Goal: Information Seeking & Learning: Learn about a topic

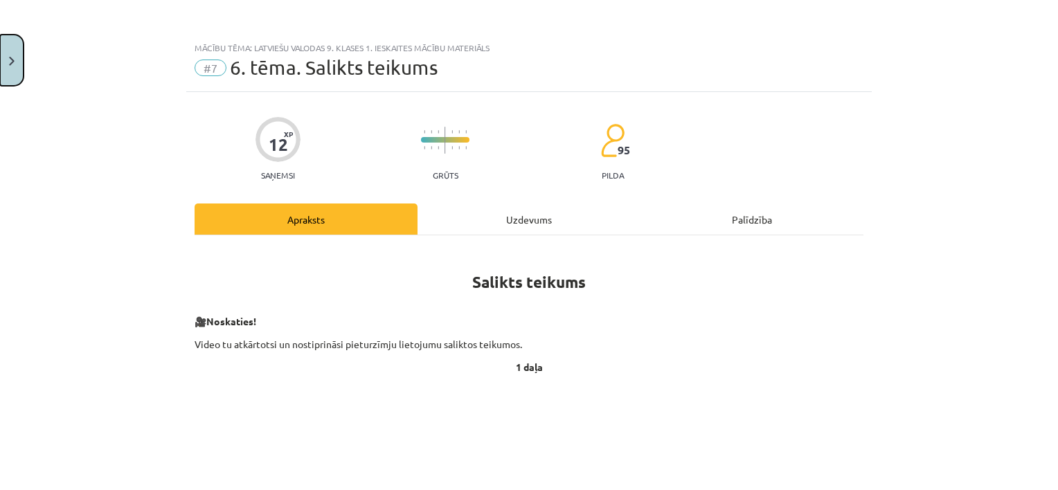
click at [6, 57] on button "Close" at bounding box center [12, 60] width 24 height 51
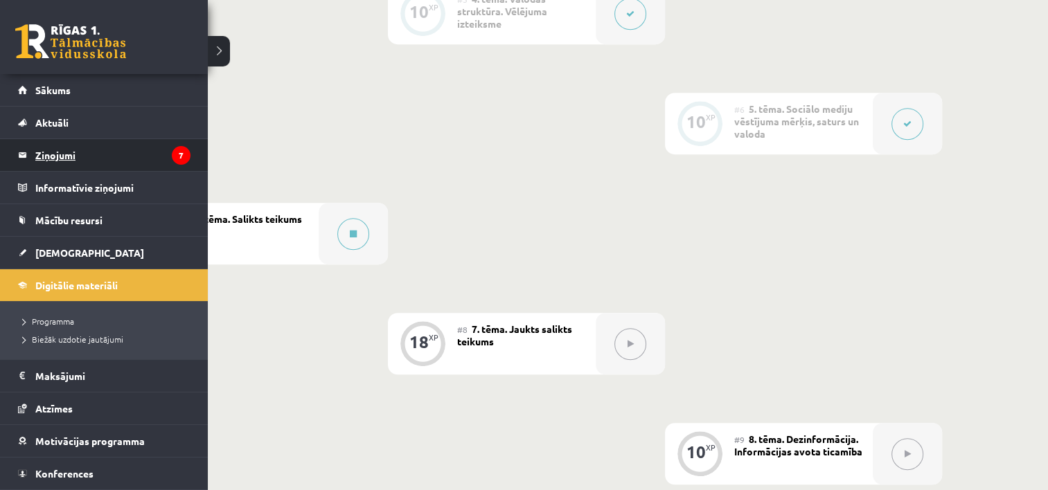
click at [71, 163] on legend "Ziņojumi 7" at bounding box center [112, 155] width 155 height 32
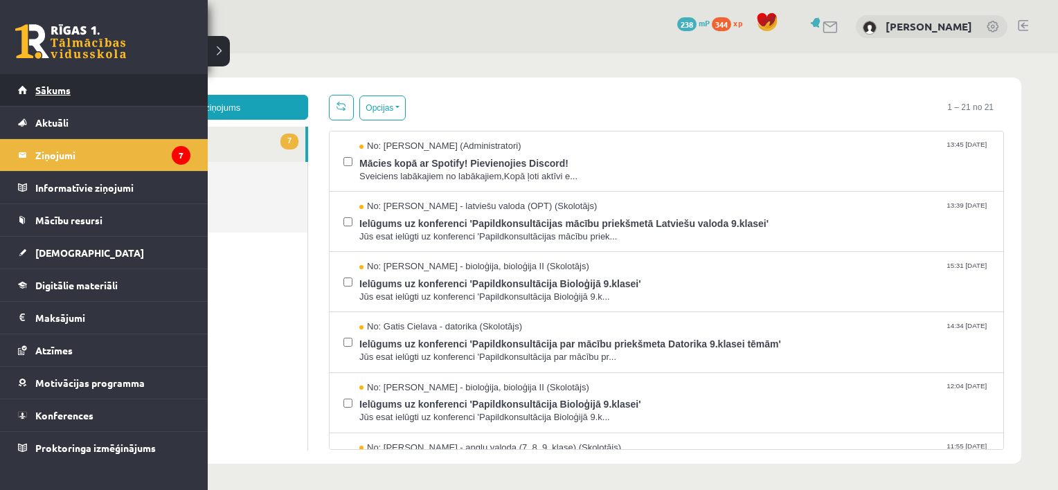
click at [53, 93] on span "Sākums" at bounding box center [52, 90] width 35 height 12
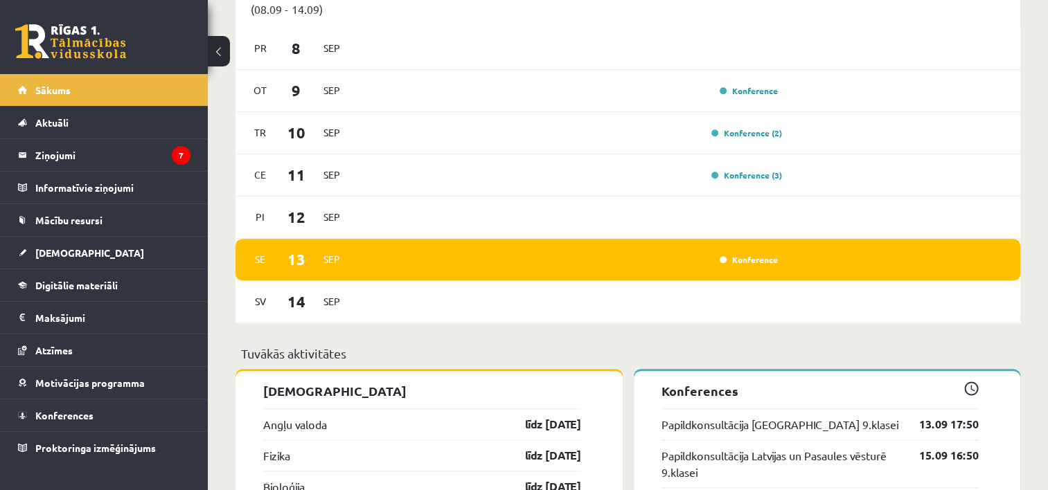
scroll to position [1039, 0]
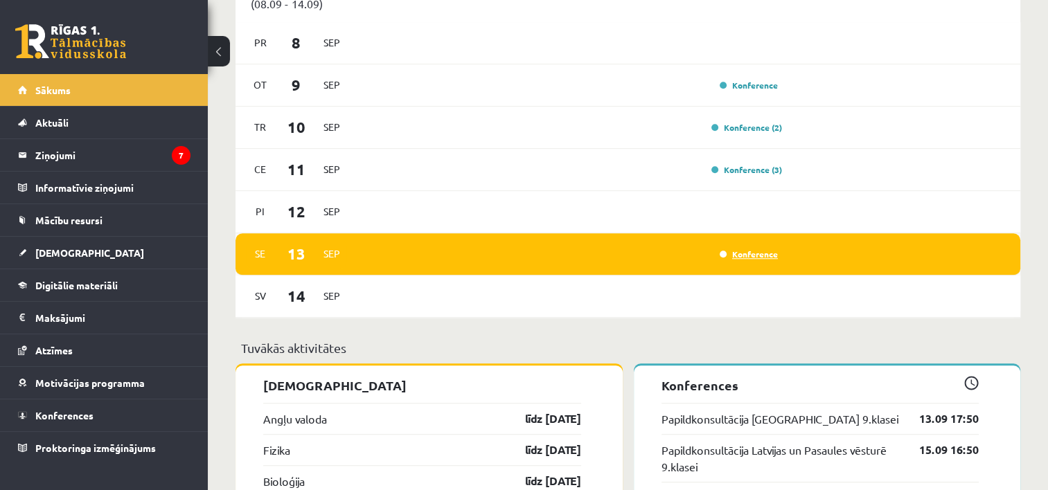
click at [756, 259] on link "Konference" at bounding box center [749, 254] width 58 height 11
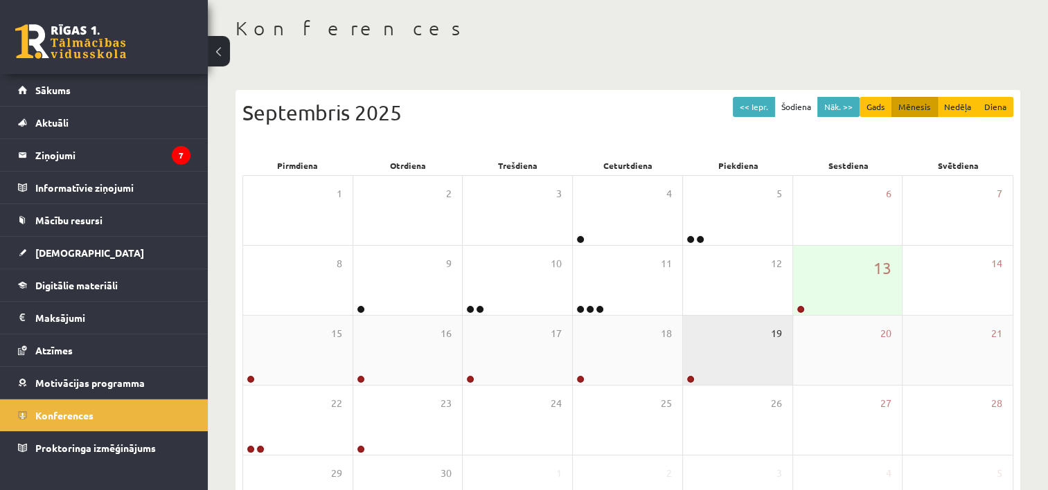
scroll to position [69, 0]
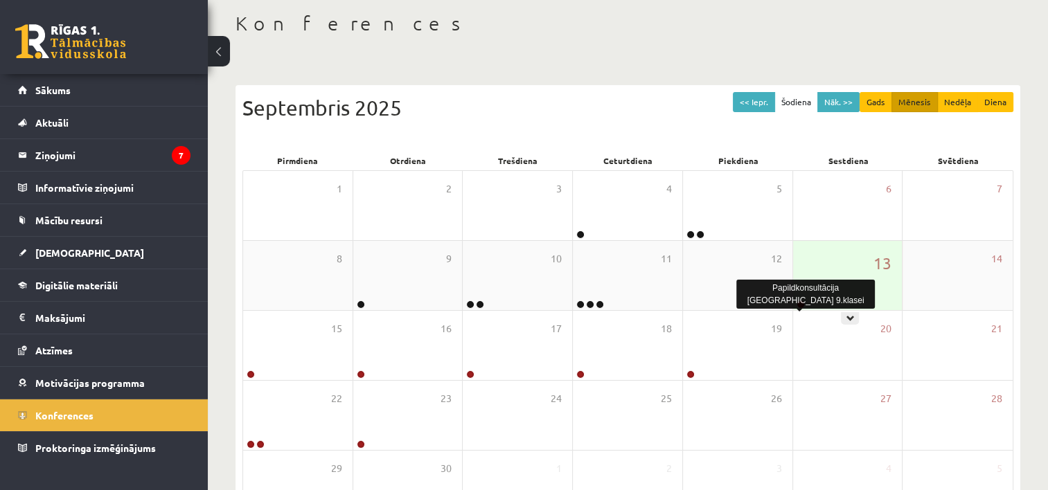
click at [802, 306] on link at bounding box center [801, 305] width 8 height 8
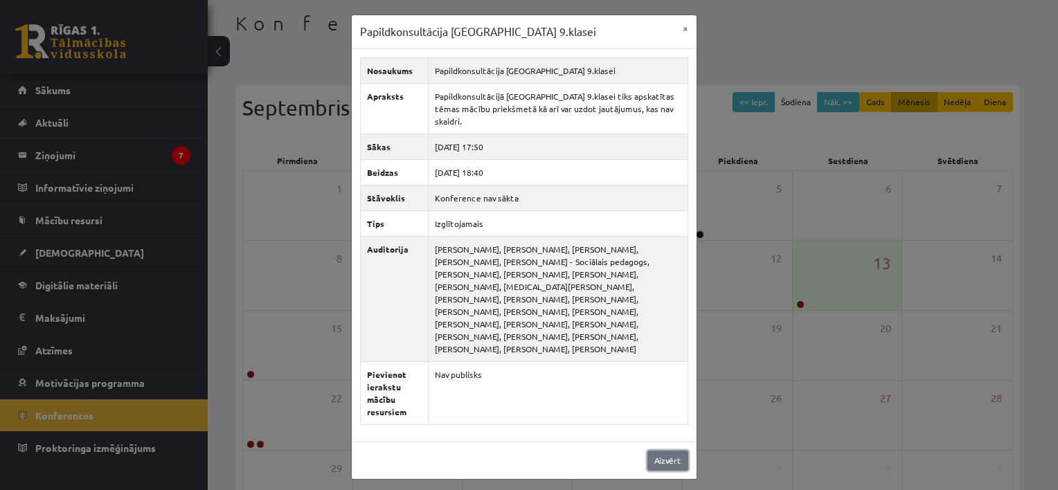
click at [668, 451] on link "Aizvērt" at bounding box center [668, 461] width 41 height 20
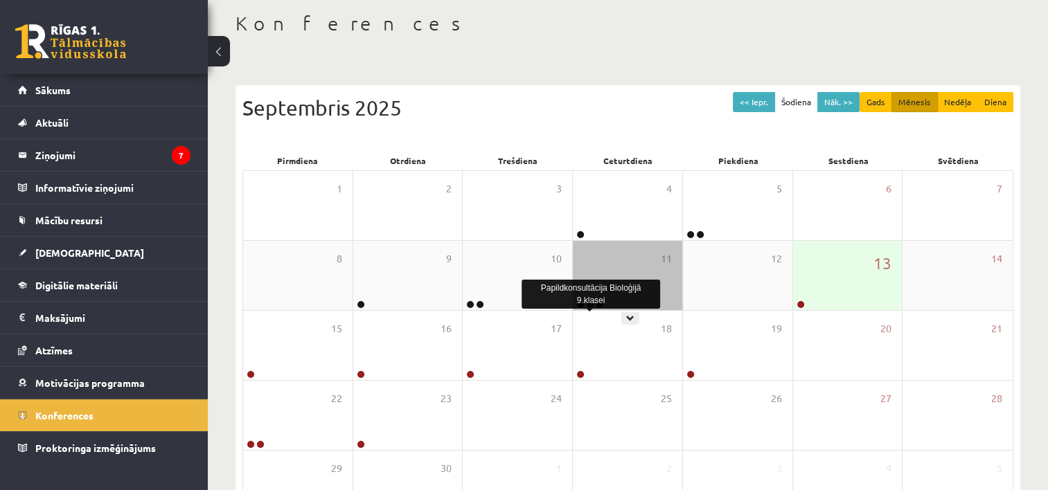
click at [588, 305] on link at bounding box center [590, 305] width 8 height 8
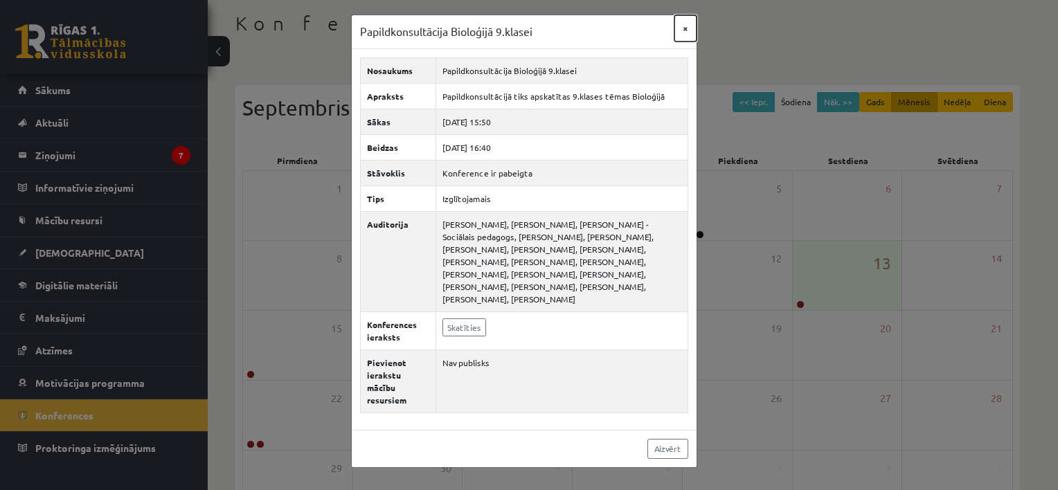
click at [684, 23] on button "×" at bounding box center [686, 28] width 22 height 26
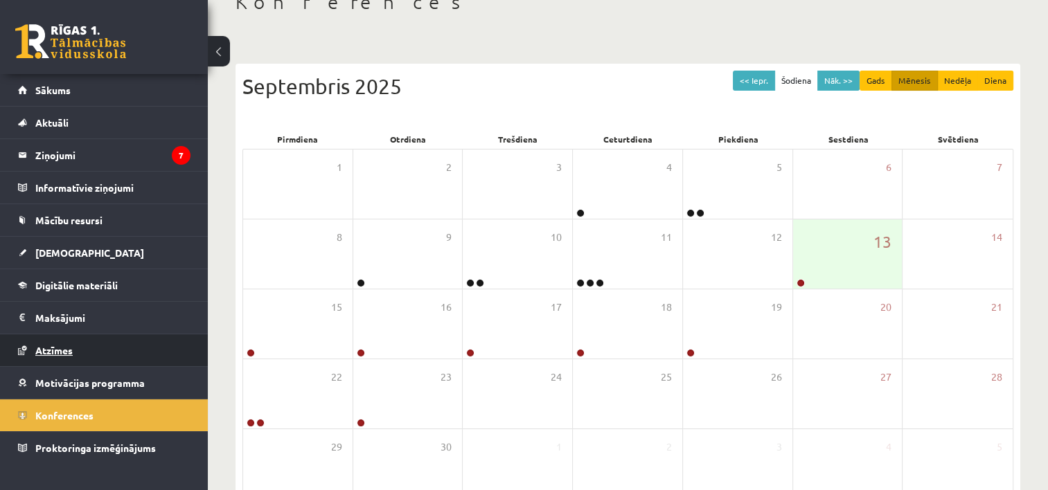
scroll to position [0, 0]
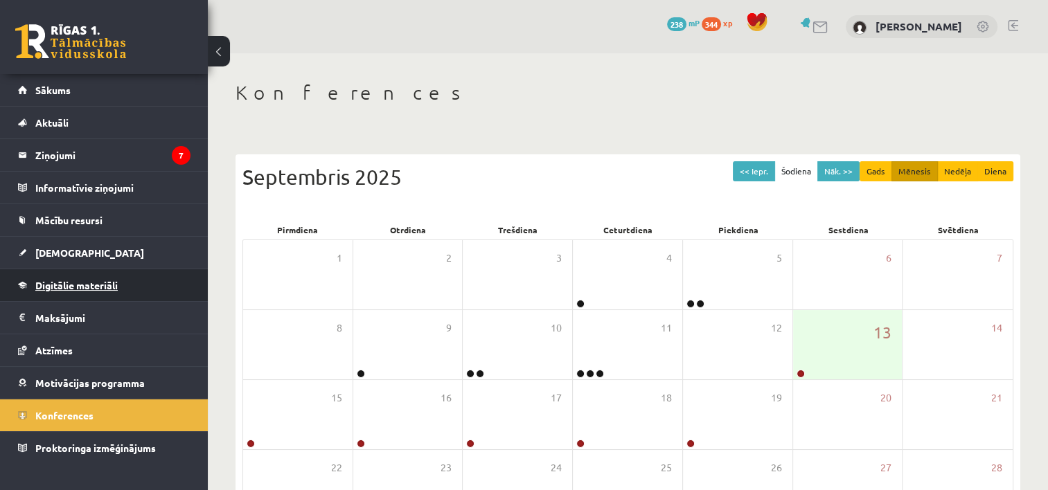
click at [39, 288] on span "Digitālie materiāli" at bounding box center [76, 285] width 82 height 12
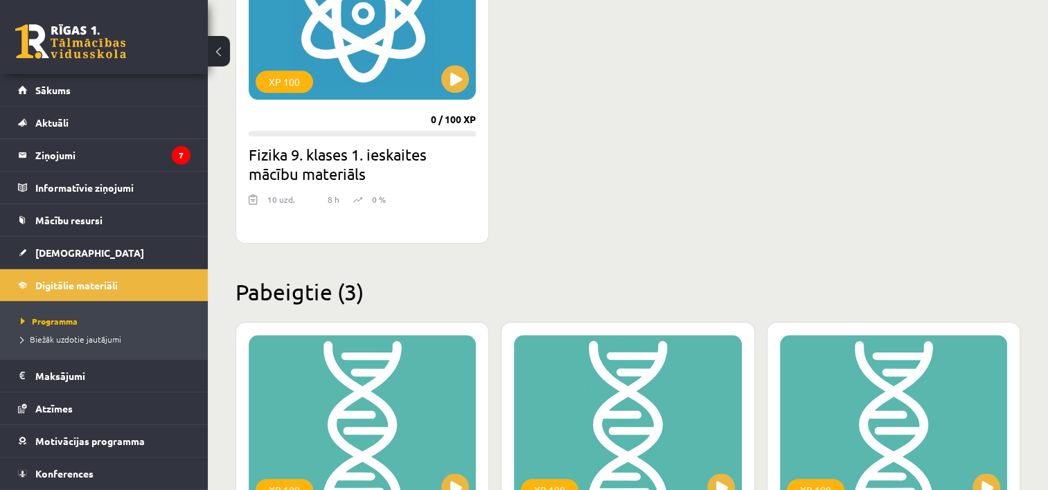
scroll to position [1567, 0]
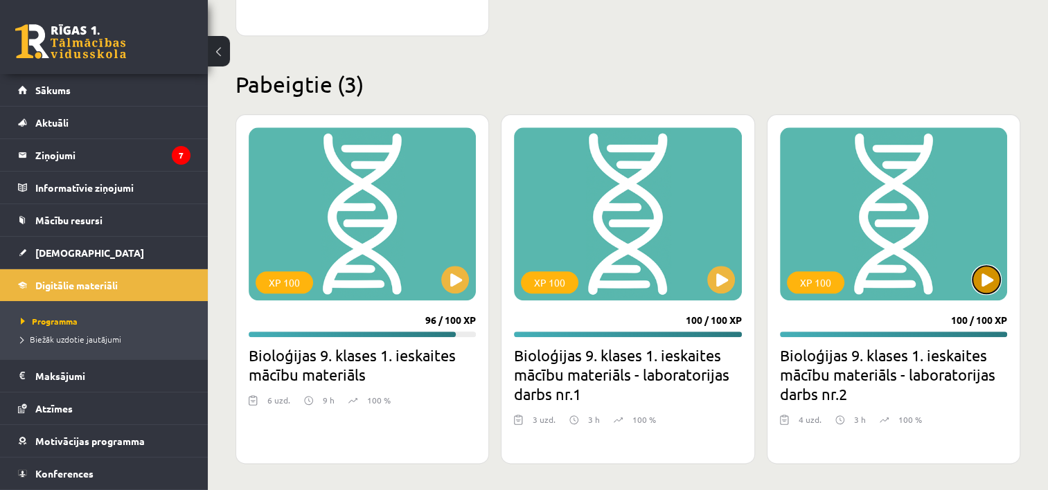
click at [986, 285] on button at bounding box center [986, 280] width 28 height 28
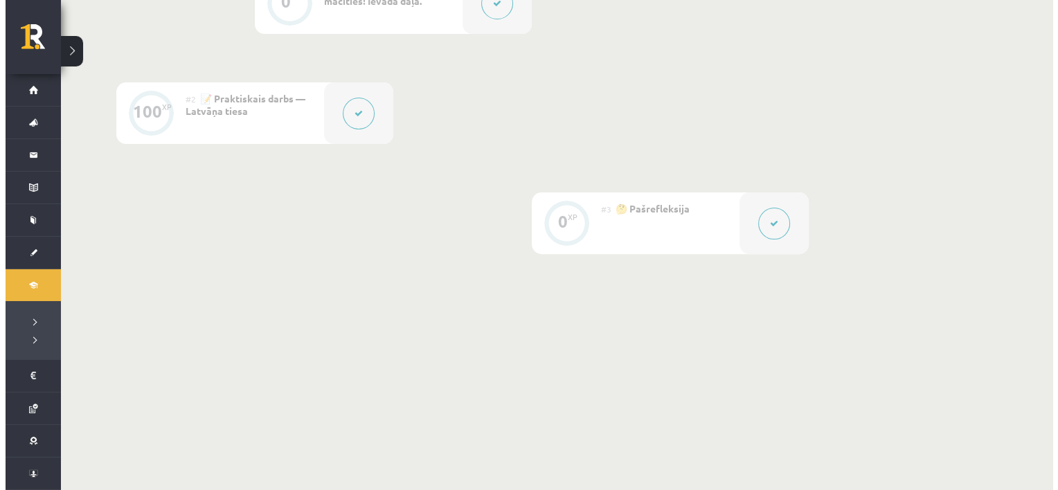
scroll to position [407, 0]
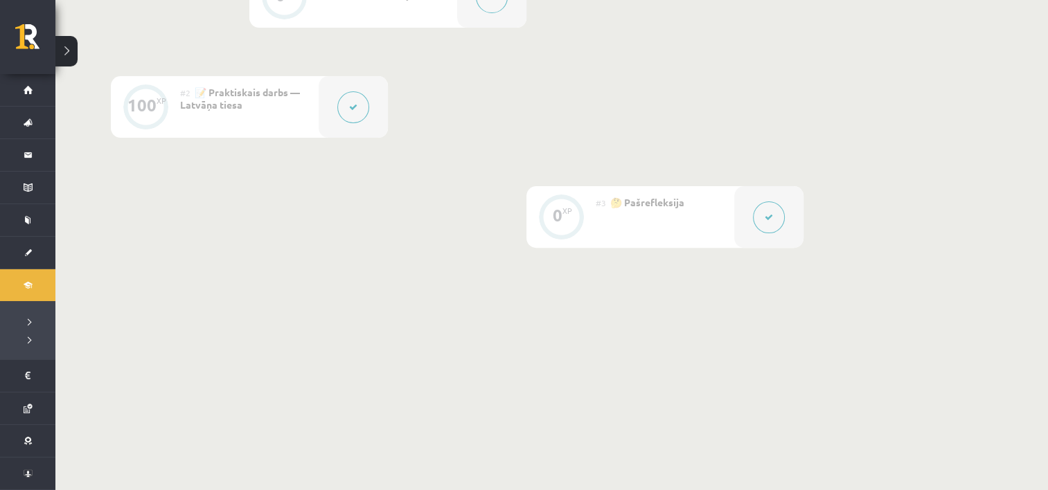
click at [368, 299] on div "0 XP #1 💡 Pirms sāc mācīties! Ievada daļa. 100 XP #2 📝 Praktiskais darbs — Latv…" at bounding box center [526, 131] width 942 height 441
click at [364, 114] on button at bounding box center [353, 107] width 32 height 32
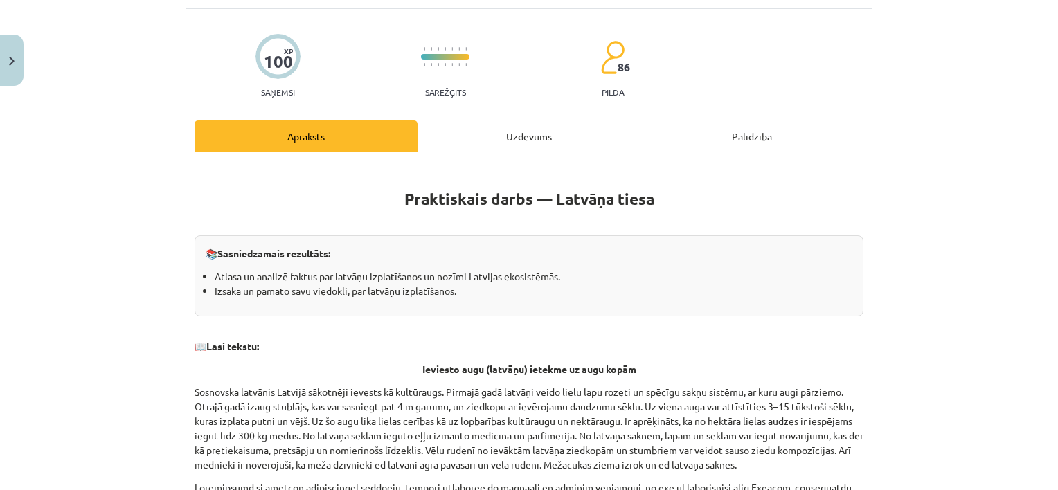
scroll to position [69, 0]
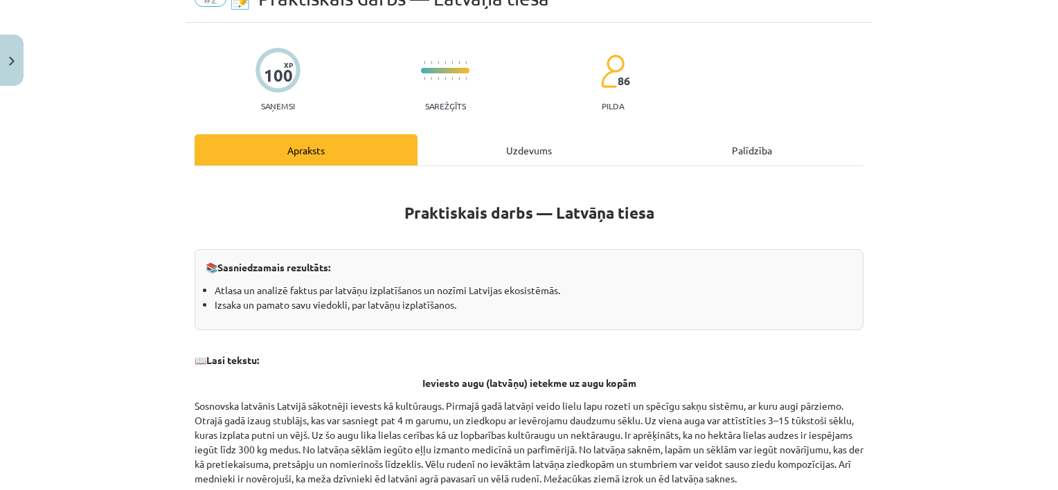
click at [510, 148] on div "Uzdevums" at bounding box center [529, 149] width 223 height 31
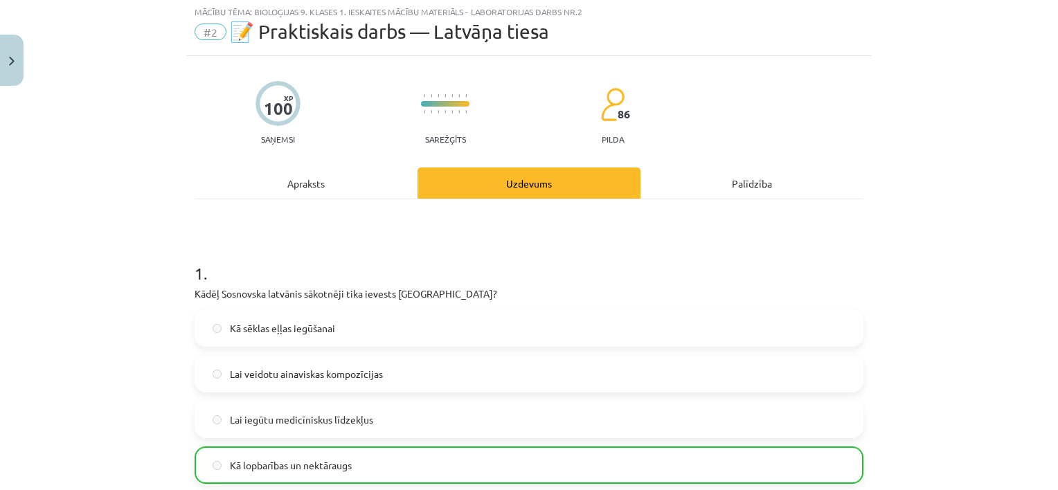
scroll to position [0, 0]
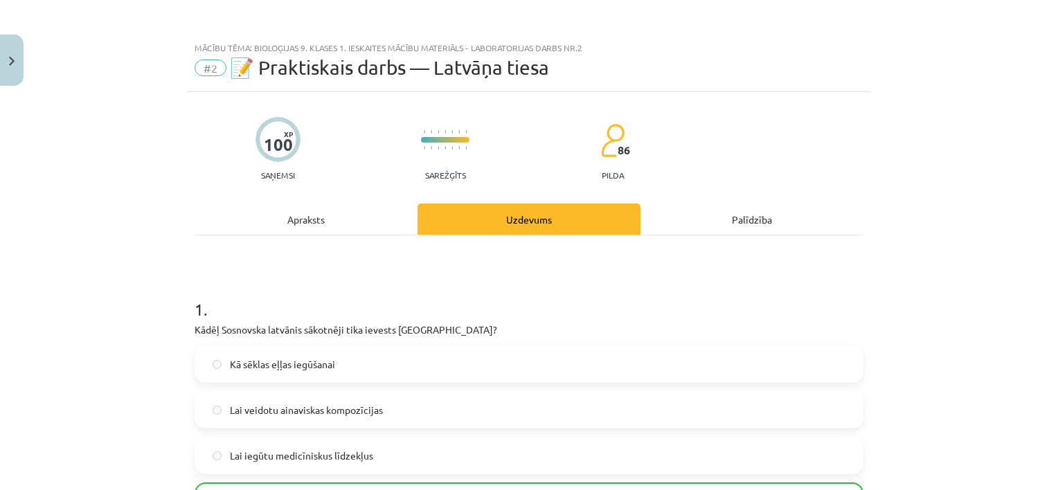
click at [301, 219] on div "Apraksts" at bounding box center [306, 219] width 223 height 31
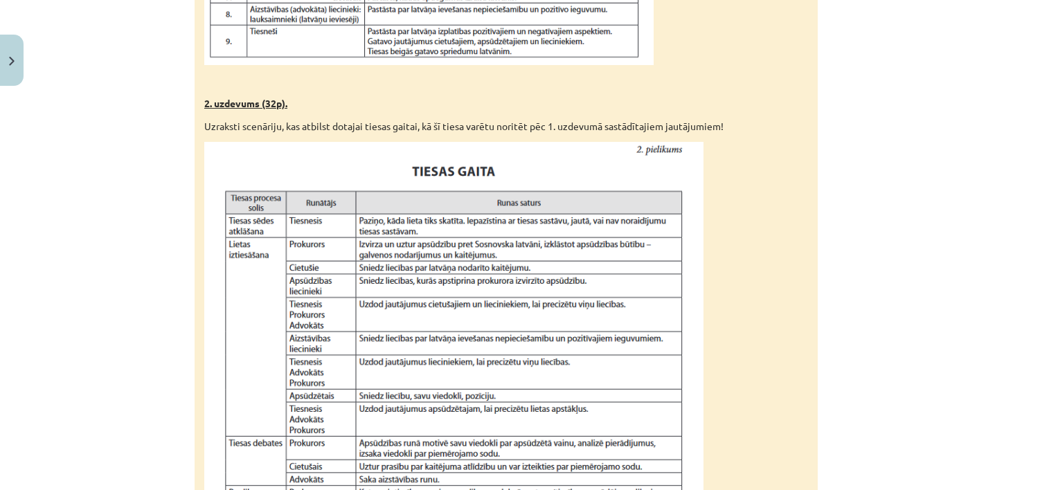
scroll to position [1381, 0]
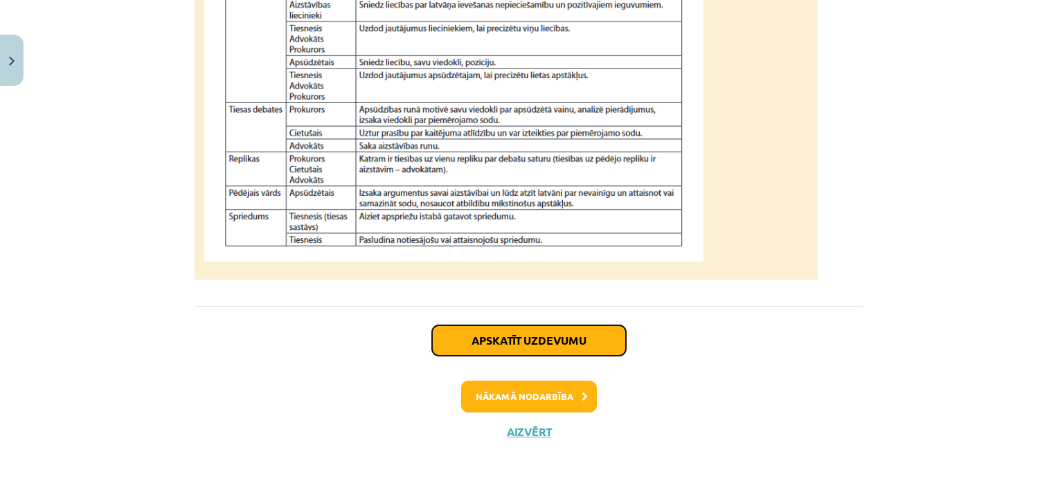
click at [535, 339] on button "Apskatīt uzdevumu" at bounding box center [529, 341] width 194 height 30
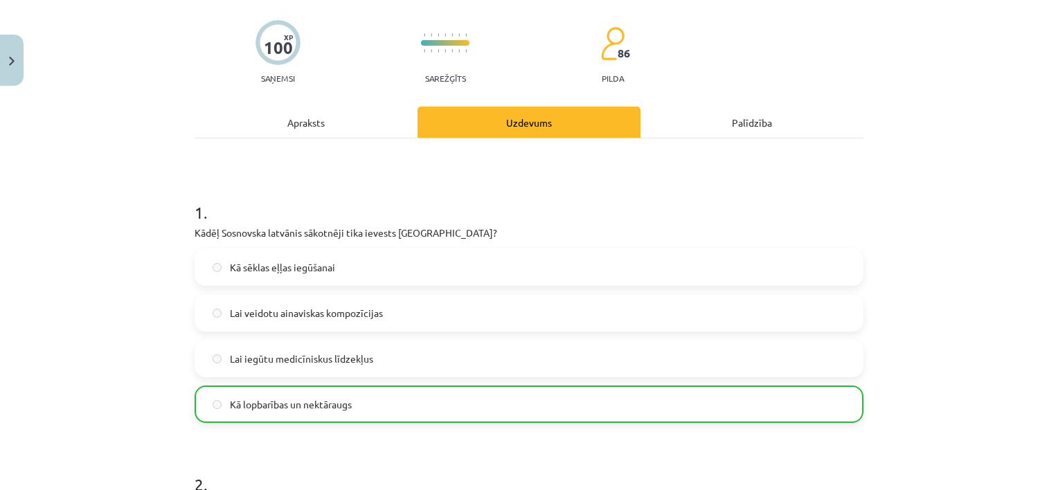
scroll to position [0, 0]
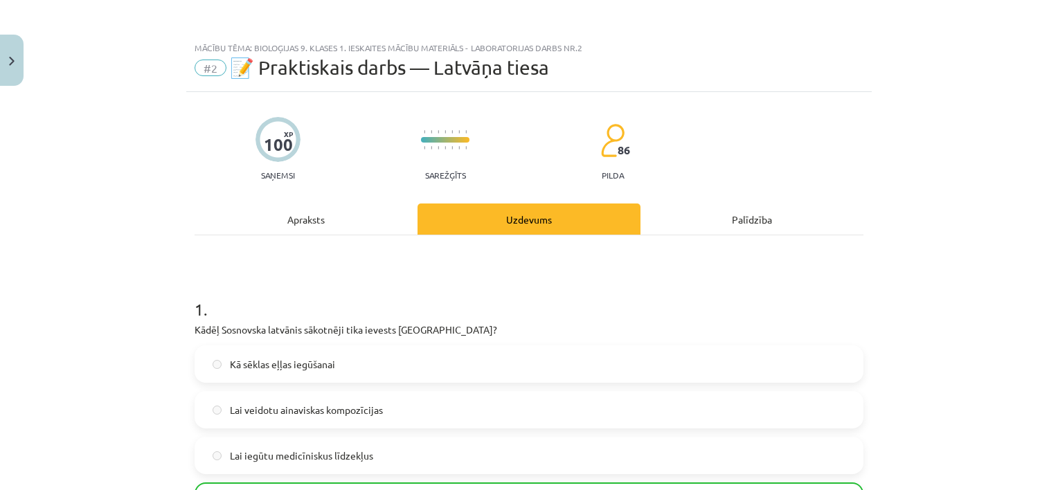
click at [291, 216] on div "Apraksts" at bounding box center [306, 219] width 223 height 31
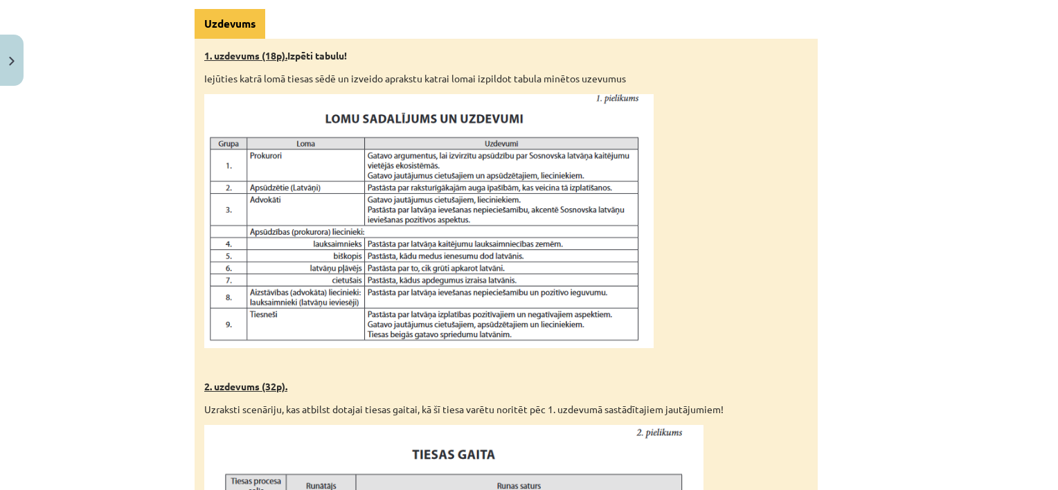
scroll to position [727, 0]
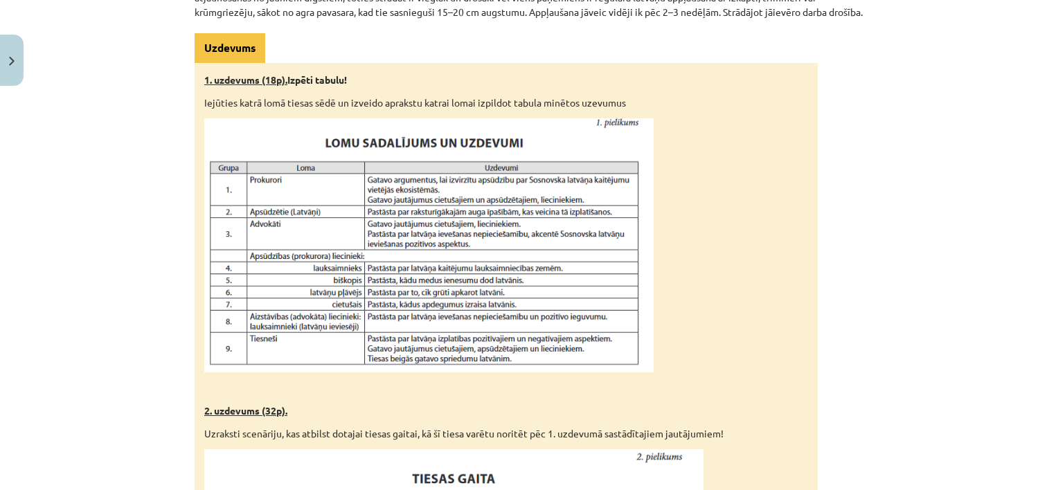
click at [435, 366] on img at bounding box center [429, 245] width 450 height 254
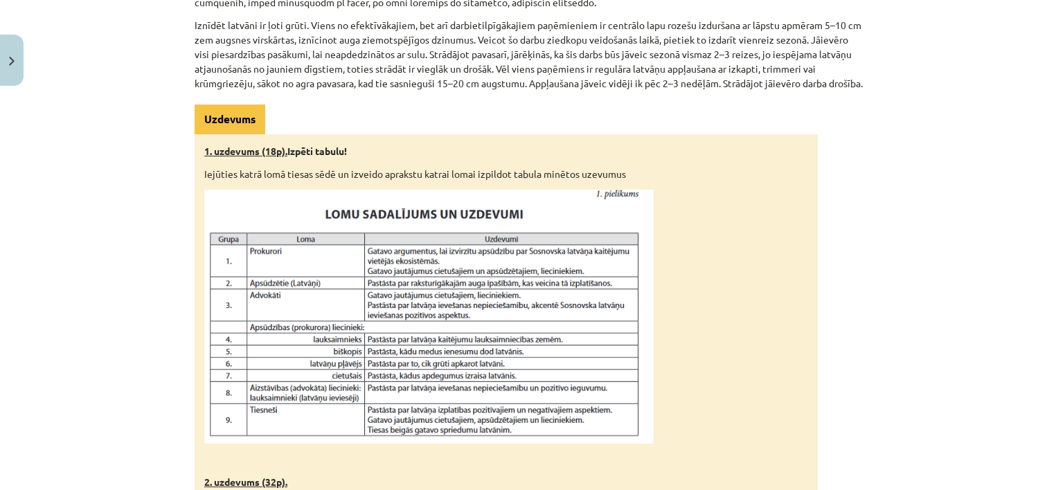
scroll to position [658, 0]
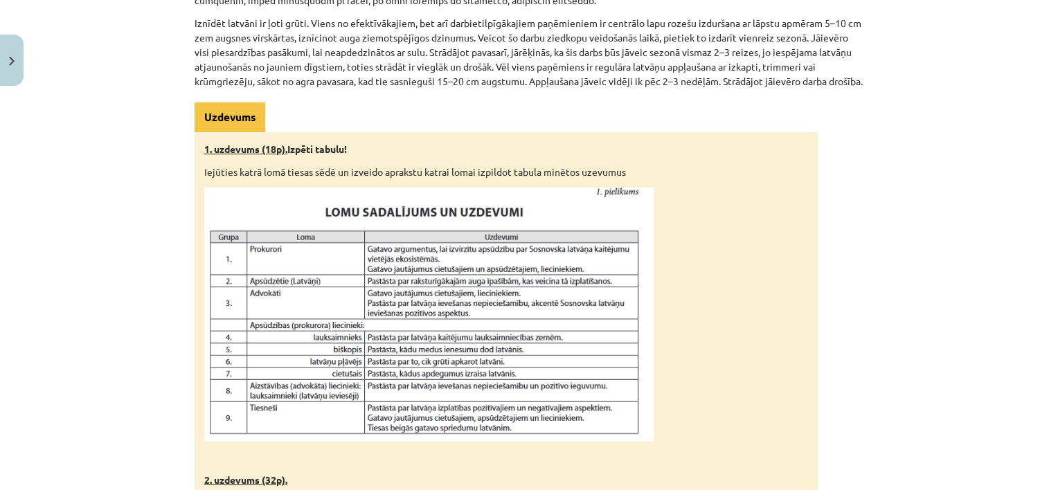
click at [426, 265] on img at bounding box center [429, 315] width 450 height 254
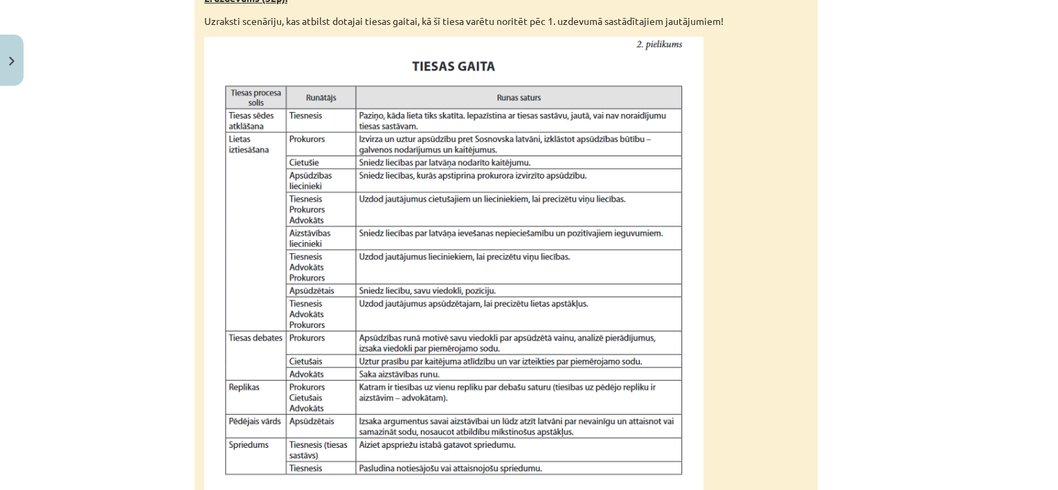
scroll to position [1143, 0]
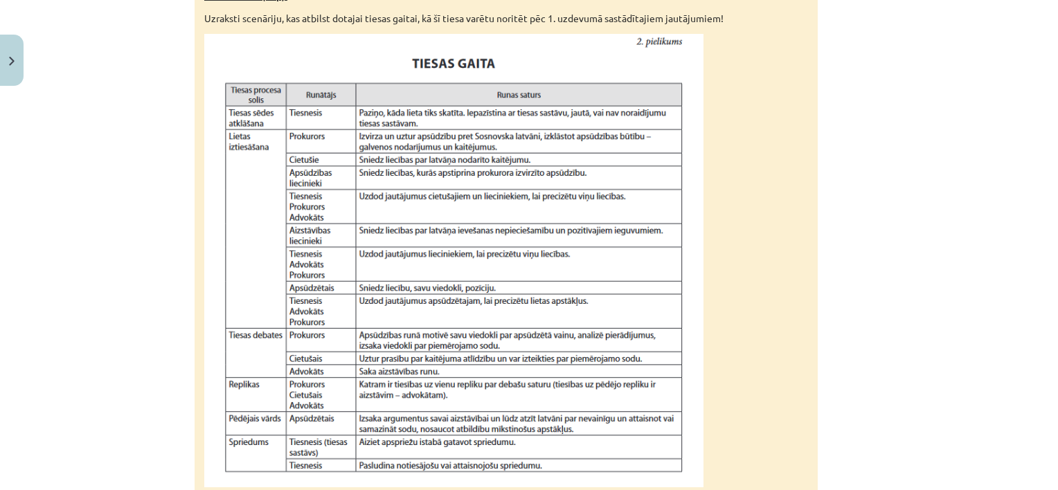
click at [392, 158] on img at bounding box center [453, 261] width 499 height 454
click at [408, 191] on img at bounding box center [453, 261] width 499 height 454
click at [436, 185] on img at bounding box center [453, 261] width 499 height 454
click at [317, 172] on img at bounding box center [453, 261] width 499 height 454
click at [409, 151] on img at bounding box center [453, 261] width 499 height 454
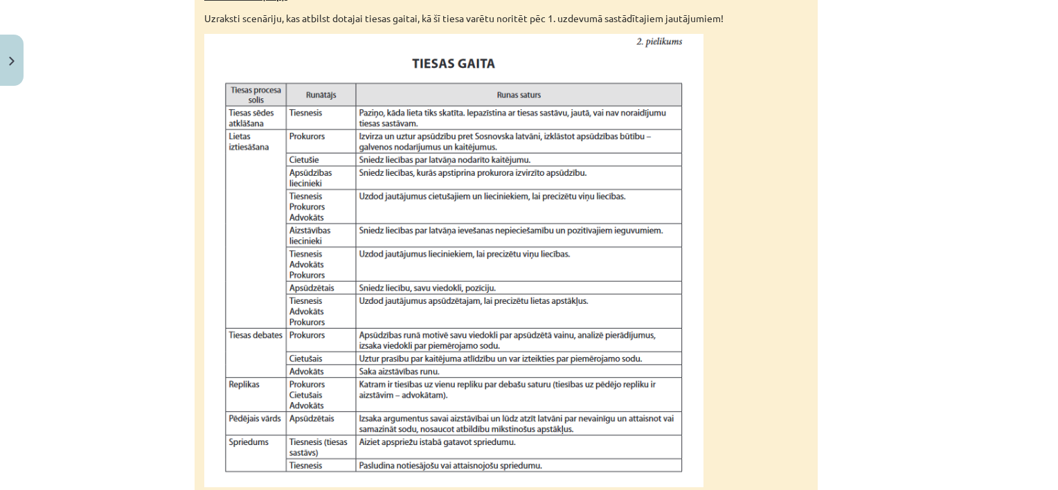
click at [459, 152] on img at bounding box center [453, 261] width 499 height 454
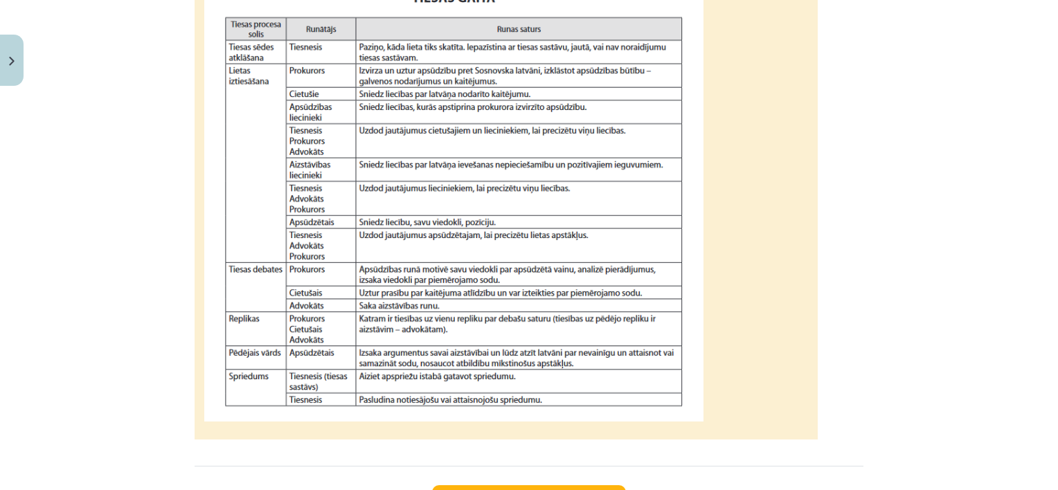
scroll to position [1212, 0]
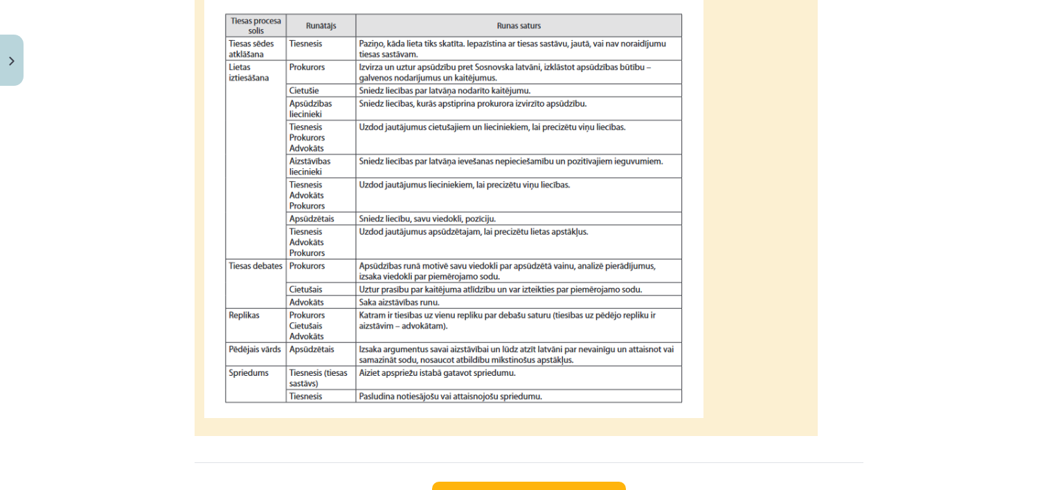
click at [294, 123] on img at bounding box center [453, 192] width 499 height 454
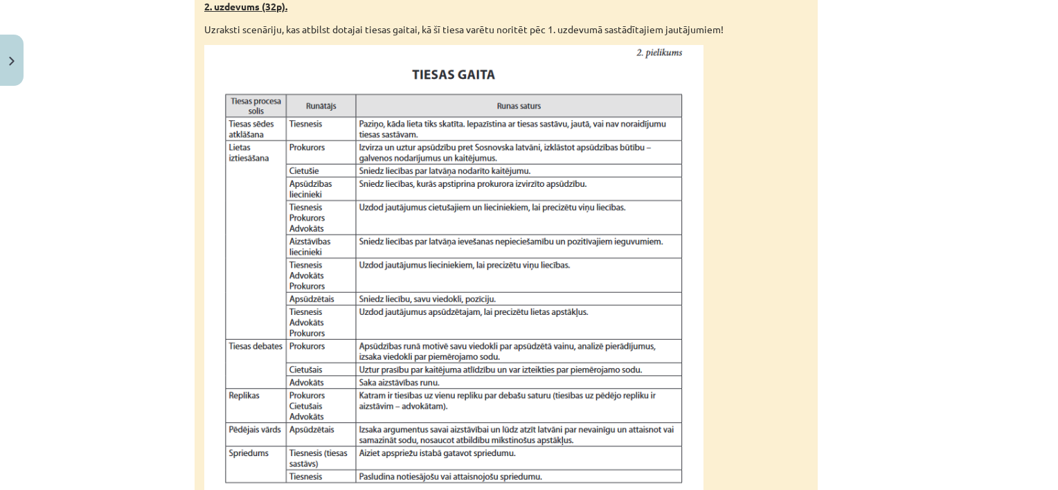
scroll to position [1143, 0]
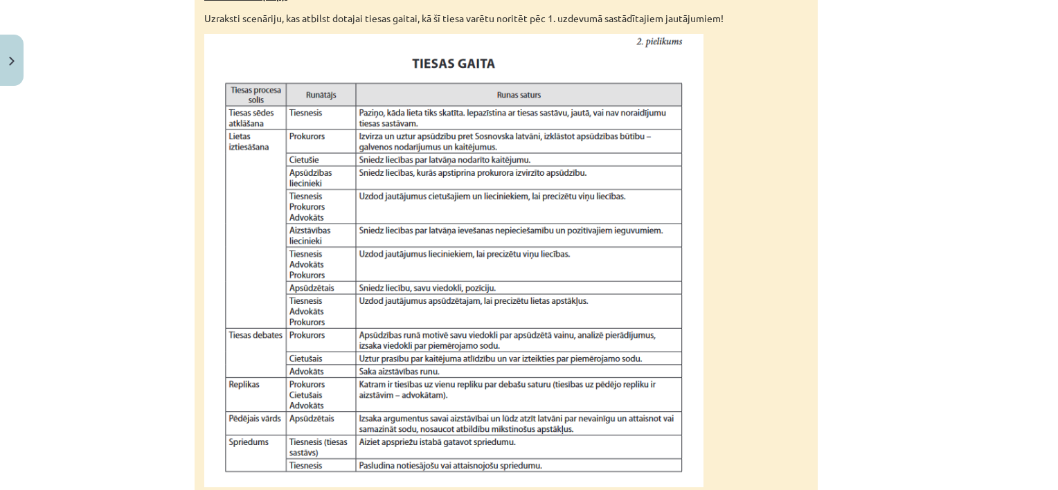
click at [414, 192] on img at bounding box center [453, 261] width 499 height 454
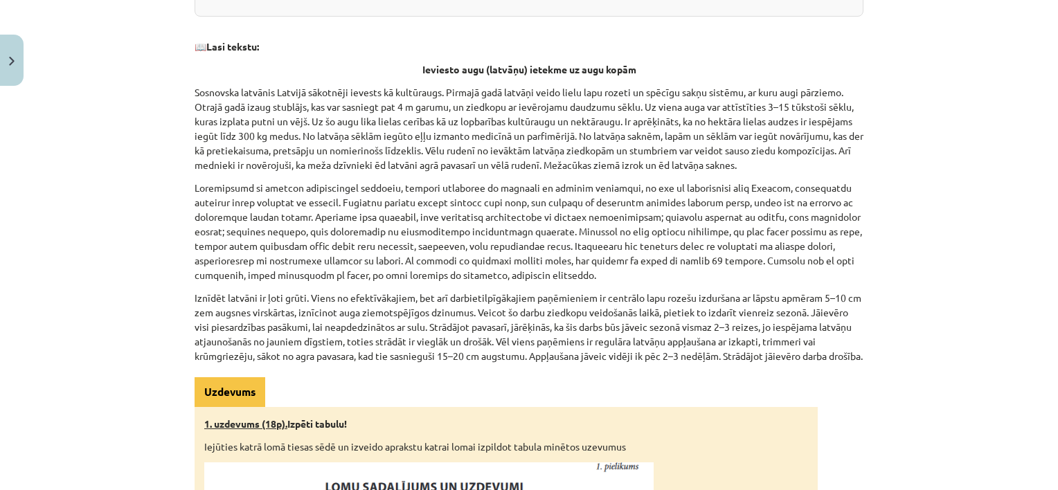
scroll to position [381, 0]
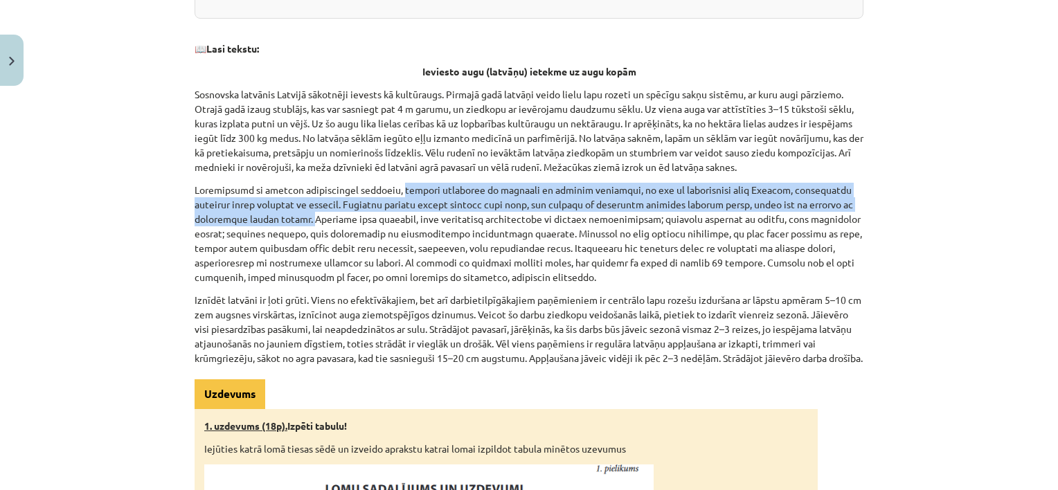
drag, startPoint x: 397, startPoint y: 190, endPoint x: 254, endPoint y: 219, distance: 145.6
click at [254, 219] on p at bounding box center [529, 234] width 669 height 102
copy p "latvāņa izplatība ir izgājusi no cilvēka kontroles, un tas ir savairojies visā …"
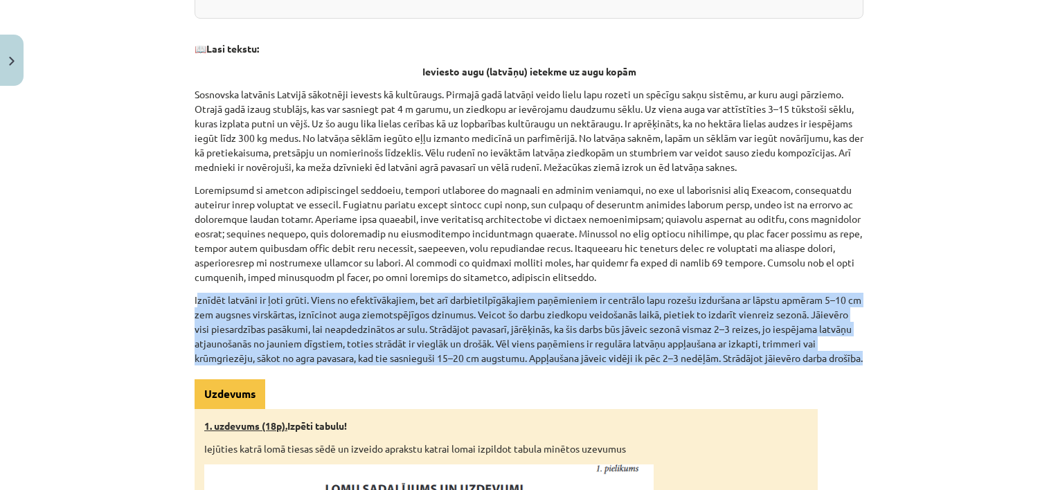
drag, startPoint x: 191, startPoint y: 294, endPoint x: 241, endPoint y: 368, distance: 88.8
click at [241, 366] on p "Iznīdēt latvāni ir ļoti grūti. Viens no efektīvākajiem, bet arī darbietilpīgāka…" at bounding box center [529, 329] width 669 height 73
copy p "znīdēt latvāni ir ļoti grūti. Viens no efektīvākajiem, bet arī darbietilpīgākaj…"
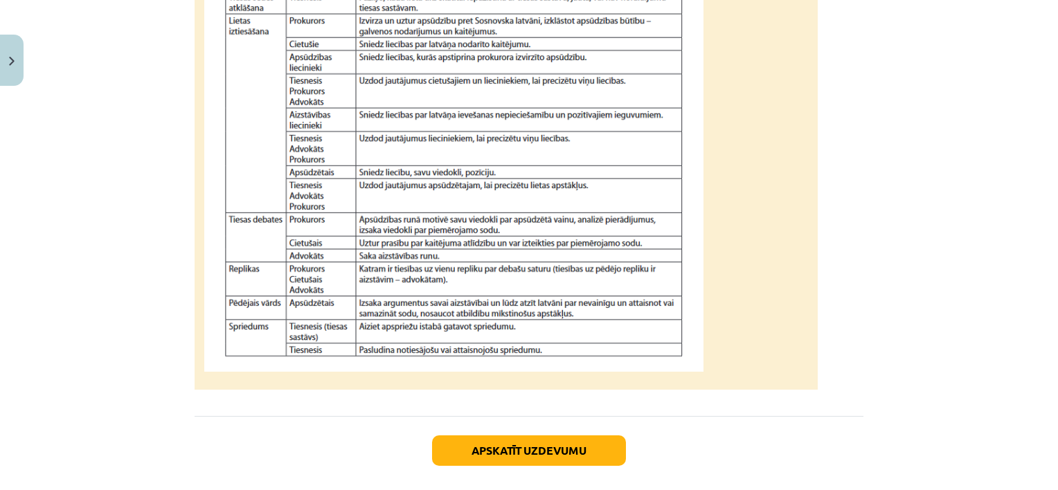
scroll to position [1281, 0]
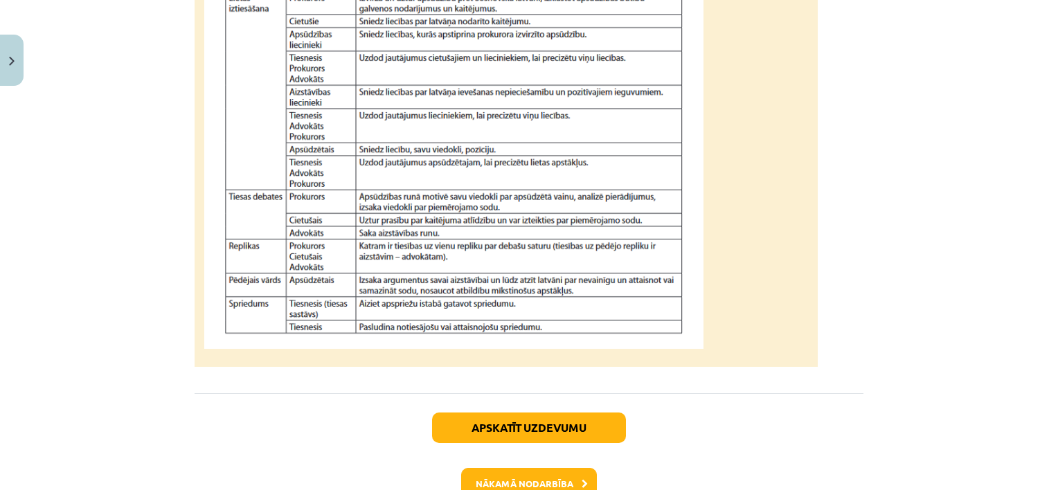
click at [488, 322] on img at bounding box center [453, 122] width 499 height 454
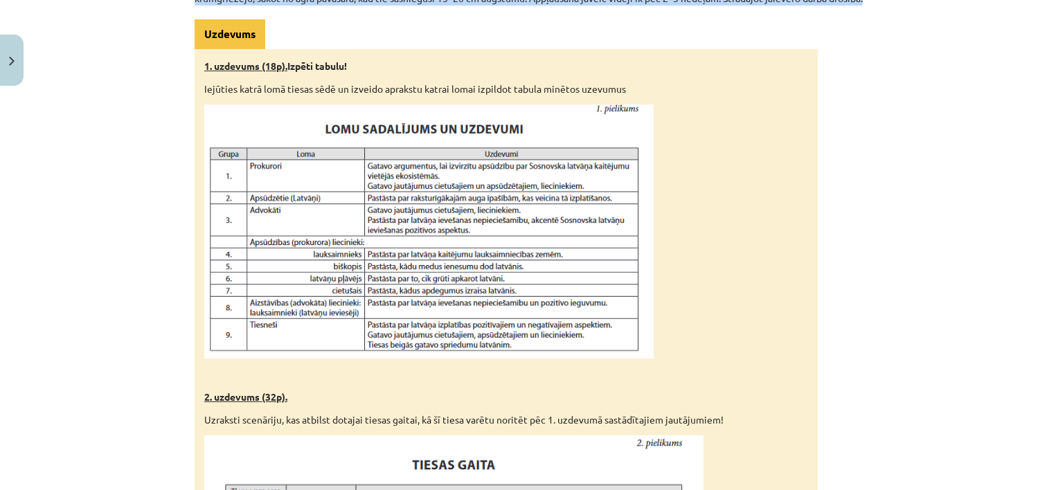
scroll to position [727, 0]
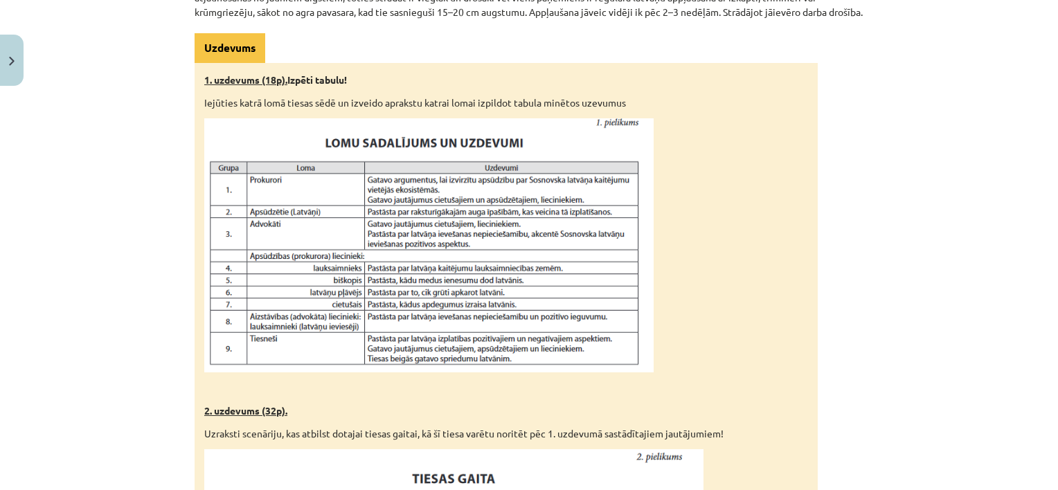
click at [779, 260] on p at bounding box center [506, 245] width 604 height 254
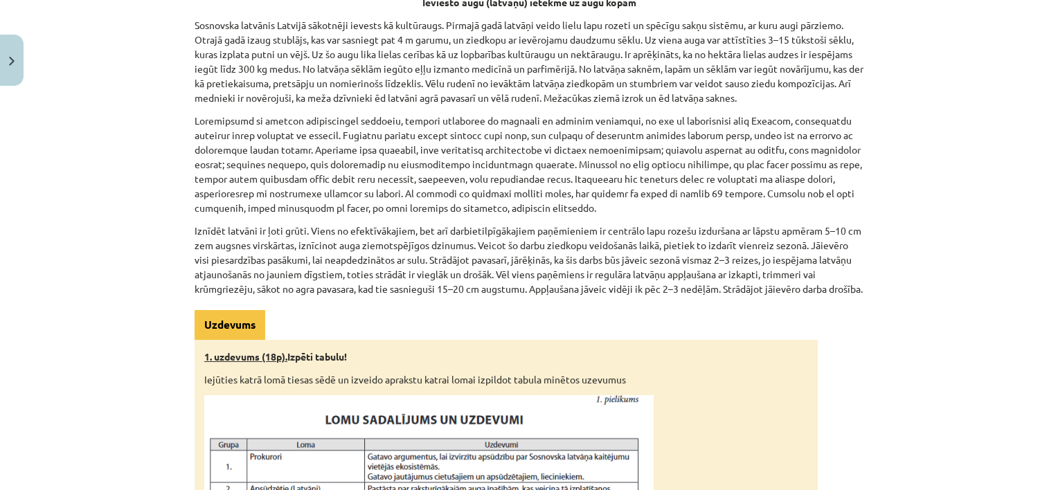
click at [519, 161] on p at bounding box center [529, 165] width 669 height 102
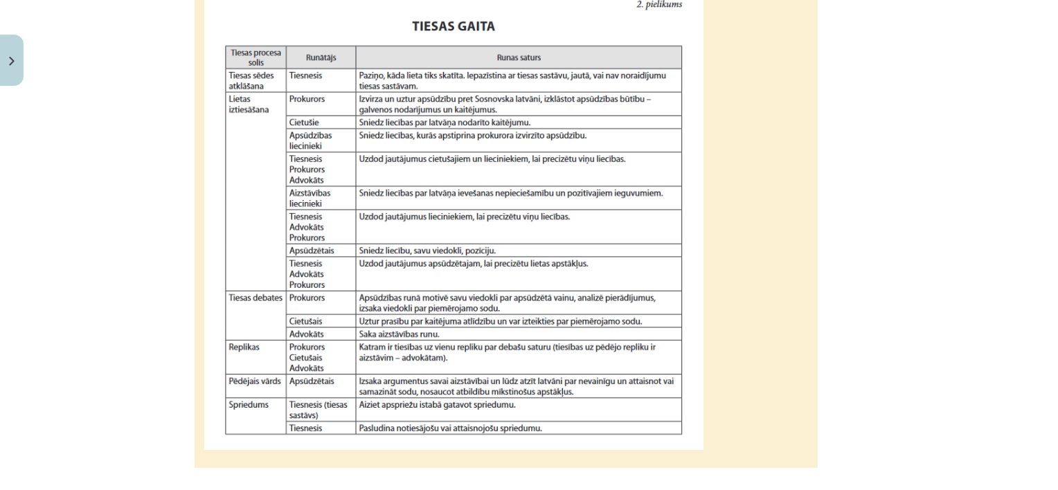
scroll to position [1212, 0]
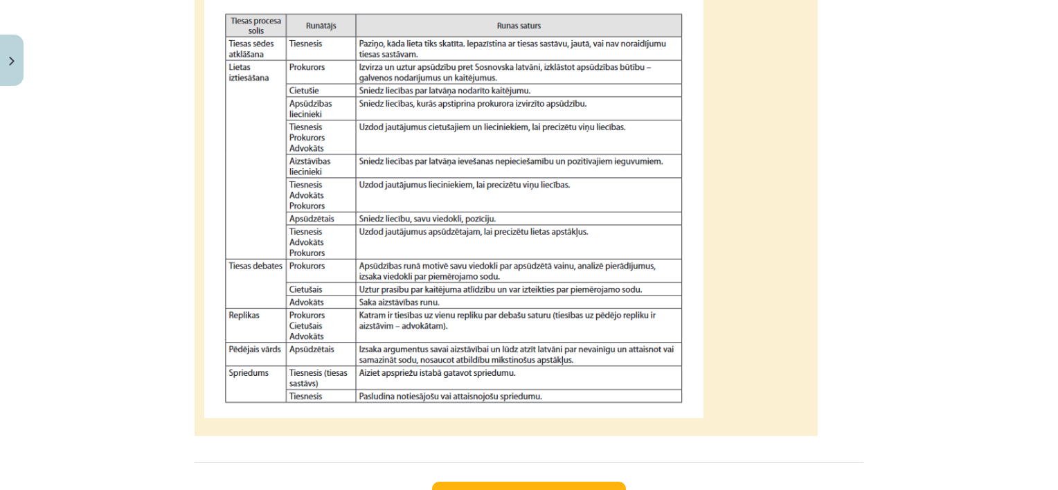
click at [305, 236] on img at bounding box center [453, 192] width 499 height 454
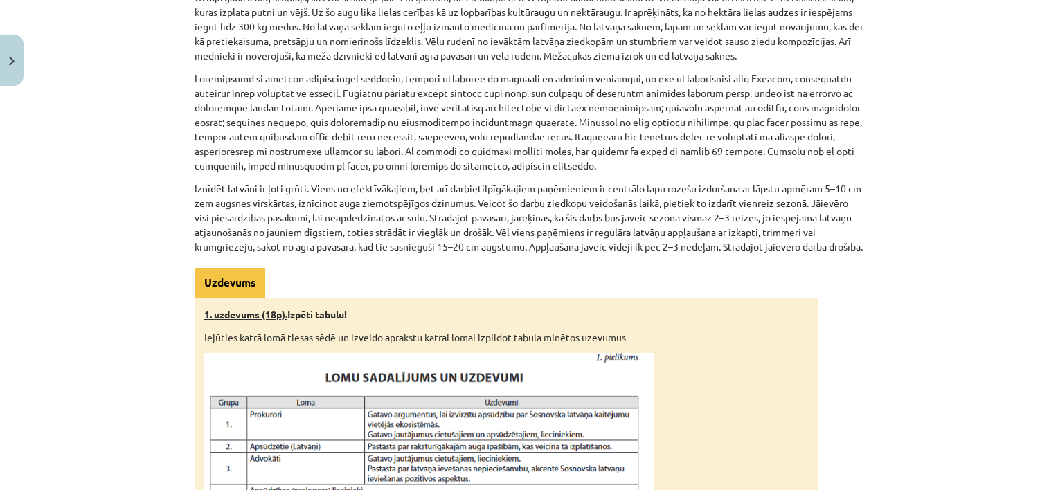
scroll to position [312, 0]
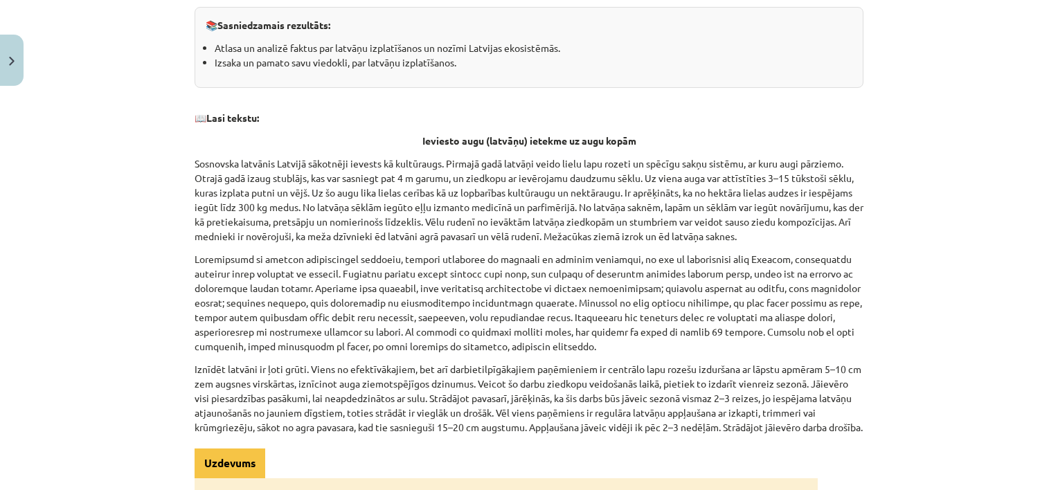
click at [368, 213] on p "Sosnovska latvānis Latvijā sākotnēji ievests kā kultūraugs. Pirmajā gadā latvāņ…" at bounding box center [529, 200] width 669 height 87
click at [357, 213] on p "Sosnovska latvānis Latvijā sākotnēji ievests kā kultūraugs. Pirmajā gadā latvāņ…" at bounding box center [529, 200] width 669 height 87
click at [906, 194] on div "Mācību tēma: Bioloģijas 9. klases 1. ieskaites mācību materiāls - laboratorijas…" at bounding box center [529, 245] width 1058 height 490
drag, startPoint x: 313, startPoint y: 190, endPoint x: 621, endPoint y: 193, distance: 308.2
click at [621, 193] on p "Sosnovska latvānis Latvijā sākotnēji ievests kā kultūraugs. Pirmajā gadā latvāņ…" at bounding box center [529, 200] width 669 height 87
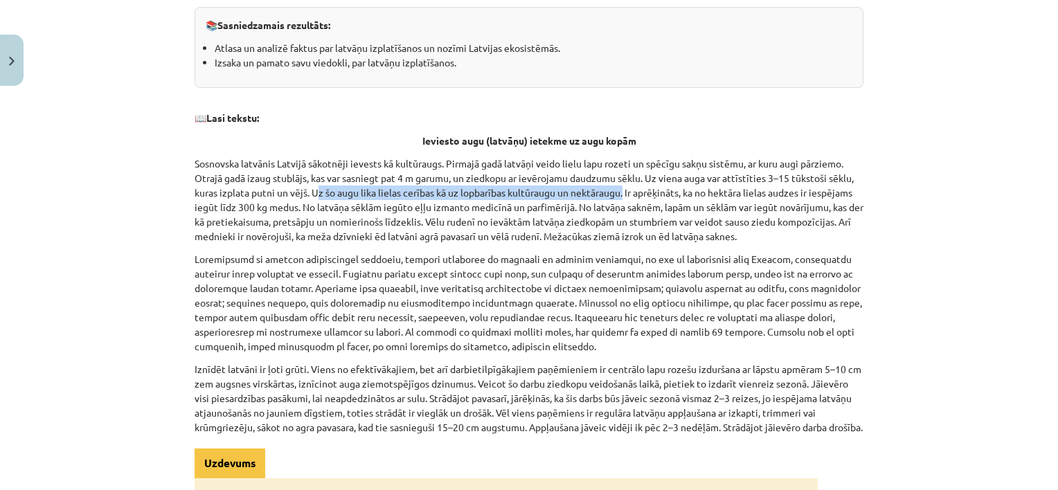
copy p "z šo augu lika lielas cerības kā uz lopbarības kultūraugu un nektāraugu."
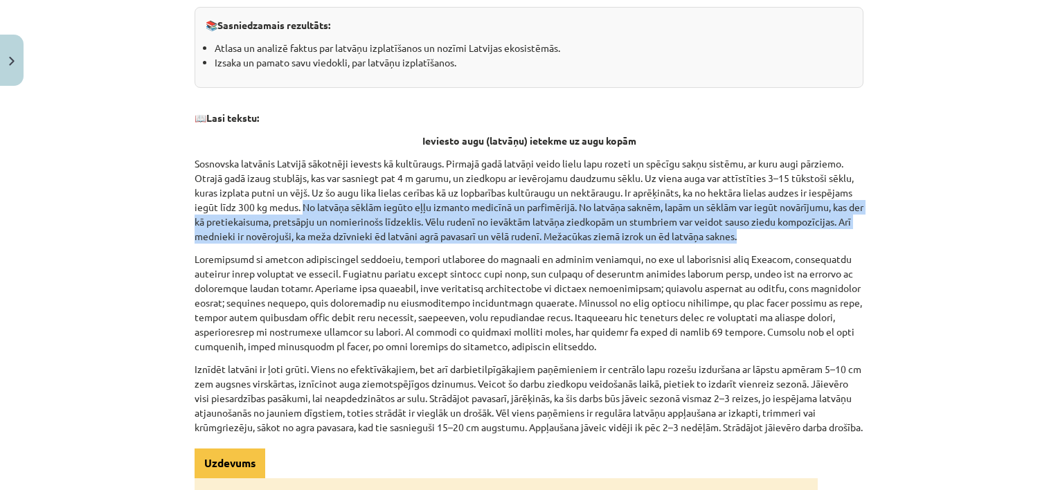
drag, startPoint x: 300, startPoint y: 205, endPoint x: 751, endPoint y: 236, distance: 451.9
click at [751, 236] on p "Sosnovska latvānis Latvijā sākotnēji ievests kā kultūraugs. Pirmajā gadā latvāņ…" at bounding box center [529, 200] width 669 height 87
copy p "No latvāņa sēklām iegūto eļļu izmanto medicīnā un parfimērijā. No latvāņa saknē…"
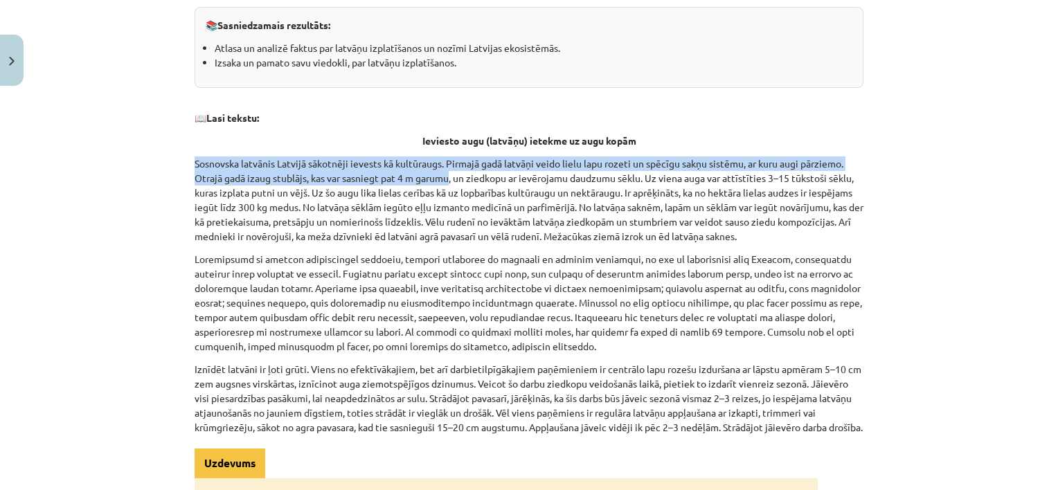
drag, startPoint x: 190, startPoint y: 160, endPoint x: 448, endPoint y: 173, distance: 258.7
click at [448, 173] on p "Sosnovska latvānis Latvijā sākotnēji ievests kā kultūraugs. Pirmajā gadā latvāņ…" at bounding box center [529, 200] width 669 height 87
copy p "Sosnovska latvānis Latvijā sākotnēji ievests kā kultūraugs. Pirmajā gadā latvāņ…"
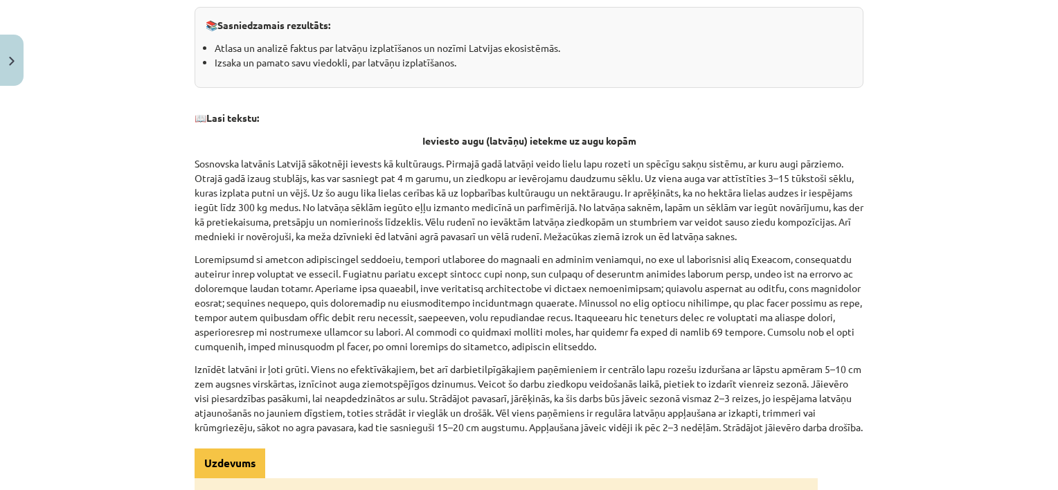
click at [648, 186] on p "Sosnovska latvānis Latvijā sākotnēji ievests kā kultūraugs. Pirmajā gadā latvāņ…" at bounding box center [529, 200] width 669 height 87
click at [646, 183] on p "Sosnovska latvānis Latvijā sākotnēji ievests kā kultūraugs. Pirmajā gadā latvāņ…" at bounding box center [529, 200] width 669 height 87
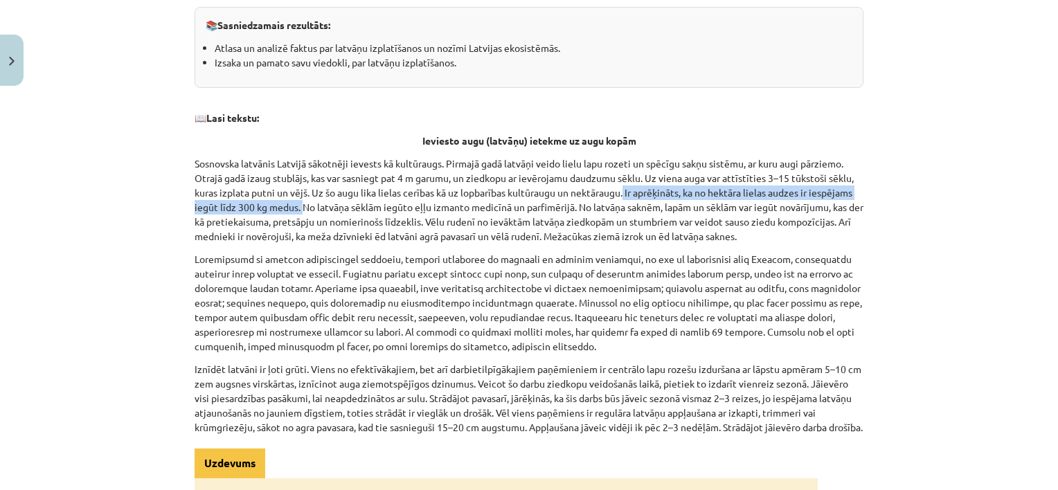
drag, startPoint x: 623, startPoint y: 193, endPoint x: 298, endPoint y: 209, distance: 326.0
click at [298, 209] on p "Sosnovska latvānis Latvijā sākotnēji ievests kā kultūraugs. Pirmajā gadā latvāņ…" at bounding box center [529, 200] width 669 height 87
copy p "Ir aprēķināts, ka no hektāra lielas audzes ir iespējams iegūt līdz 300 kg medus."
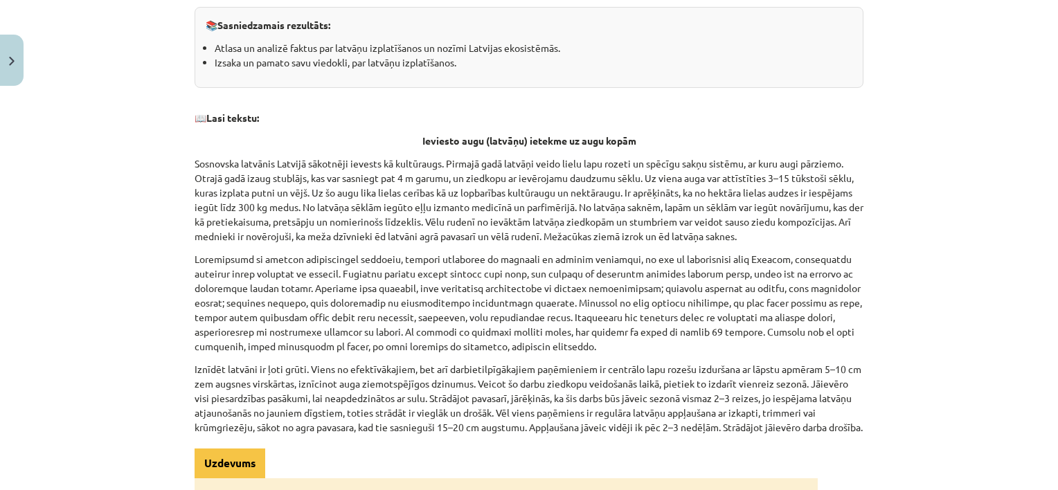
click at [585, 210] on p "Sosnovska latvānis Latvijā sākotnēji ievests kā kultūraugs. Pirmajā gadā latvāņ…" at bounding box center [529, 200] width 669 height 87
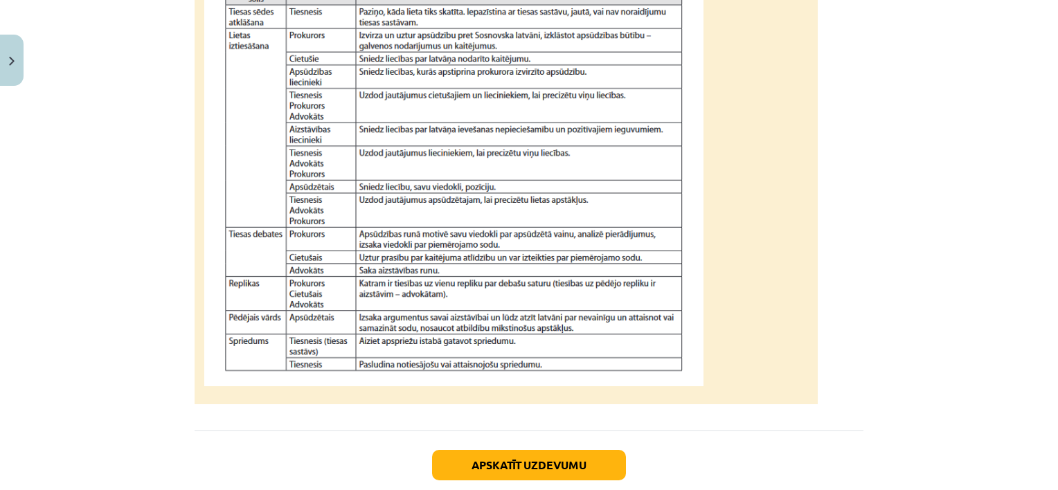
scroll to position [1247, 0]
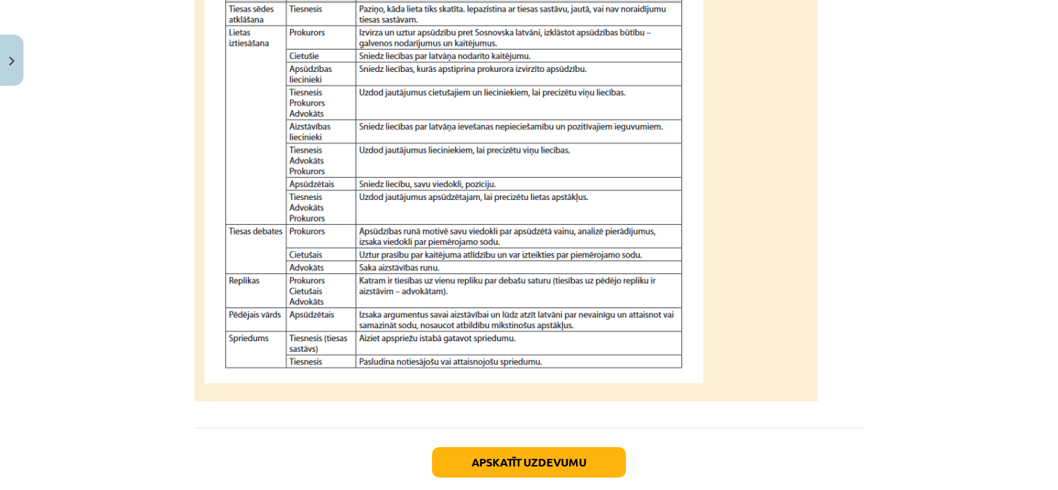
click at [269, 262] on img at bounding box center [453, 157] width 499 height 454
click at [242, 254] on img at bounding box center [453, 157] width 499 height 454
click at [399, 265] on img at bounding box center [453, 157] width 499 height 454
click at [416, 308] on img at bounding box center [453, 157] width 499 height 454
click at [405, 285] on img at bounding box center [453, 157] width 499 height 454
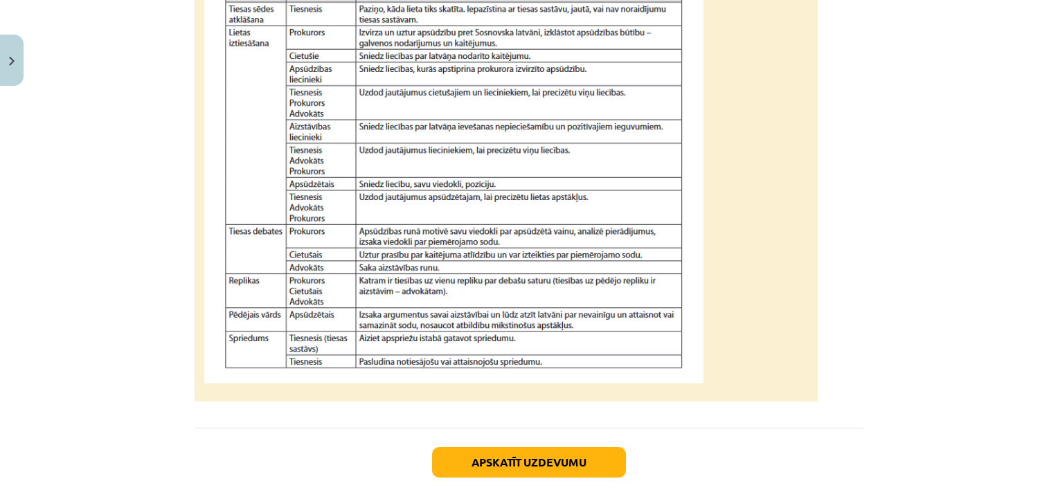
click at [328, 280] on img at bounding box center [453, 157] width 499 height 454
click at [231, 335] on img at bounding box center [453, 157] width 499 height 454
click at [521, 308] on img at bounding box center [453, 157] width 499 height 454
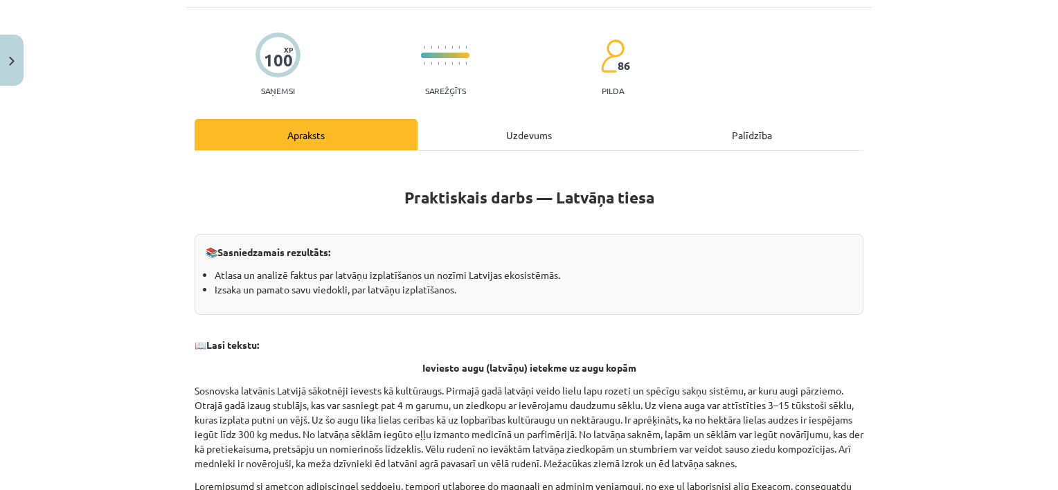
scroll to position [277, 0]
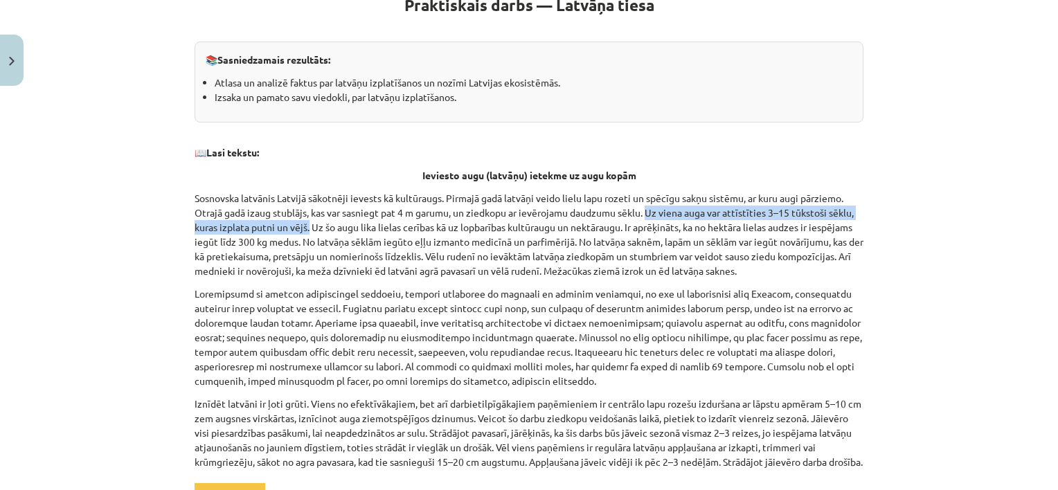
drag, startPoint x: 646, startPoint y: 213, endPoint x: 305, endPoint y: 226, distance: 341.0
click at [305, 226] on p "Sosnovska latvānis Latvijā sākotnēji ievests kā kultūraugs. Pirmajā gadā latvāņ…" at bounding box center [529, 234] width 669 height 87
copy p "Uz viena auga var attīstīties 3–15 tūkstoši sēklu, kuras izplata putni un vējš."
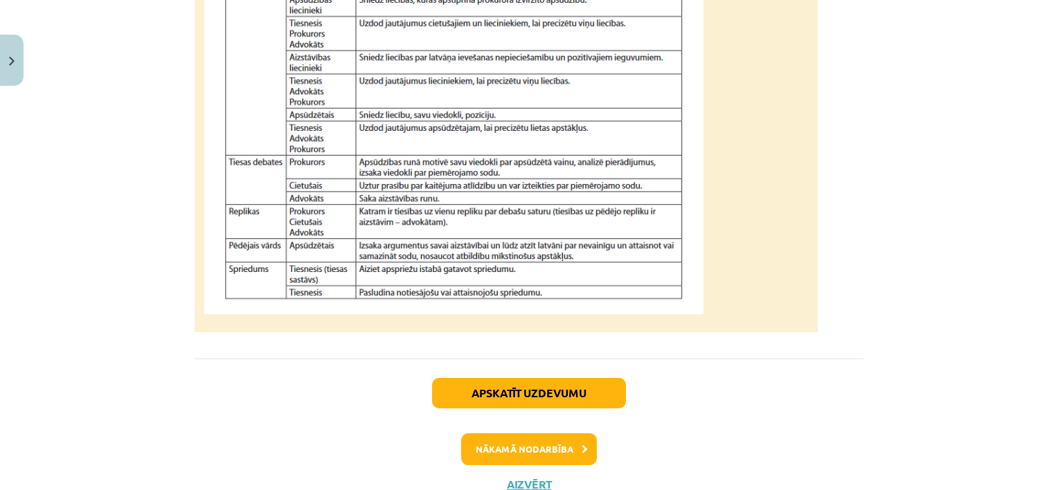
scroll to position [1312, 0]
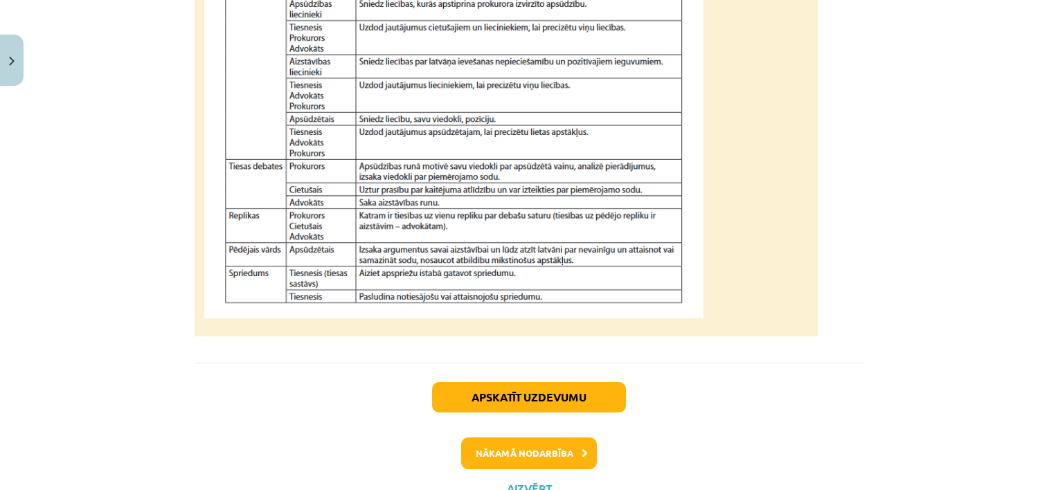
click at [257, 291] on img at bounding box center [453, 92] width 499 height 454
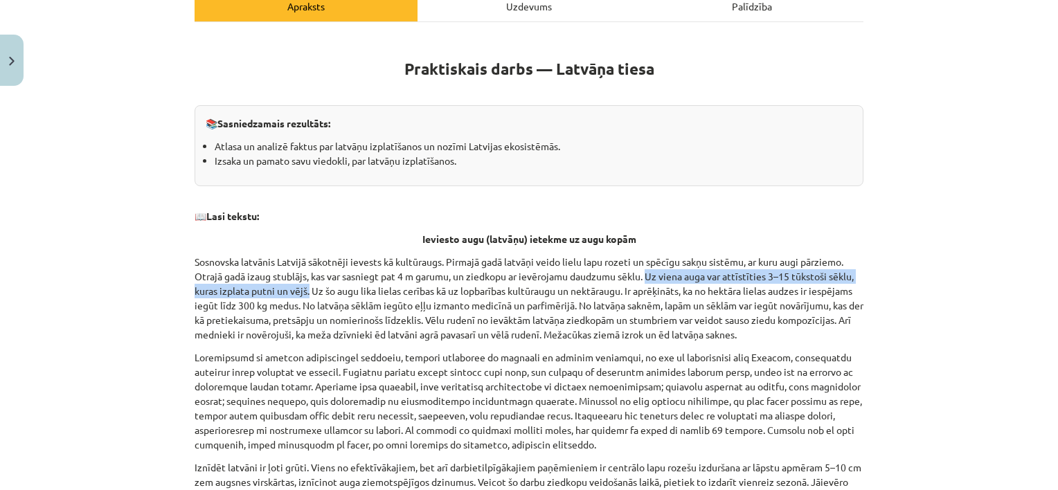
scroll to position [0, 0]
